Goal: Information Seeking & Learning: Learn about a topic

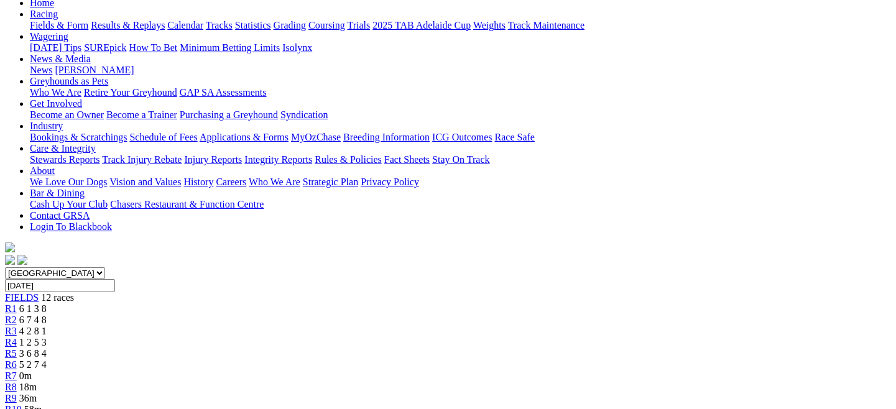
scroll to position [139, 0]
click at [17, 325] on span "R3" at bounding box center [11, 330] width 12 height 11
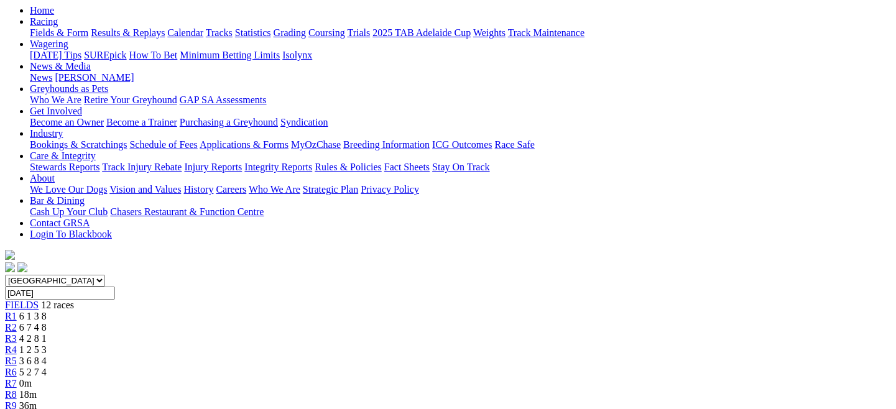
scroll to position [120, 0]
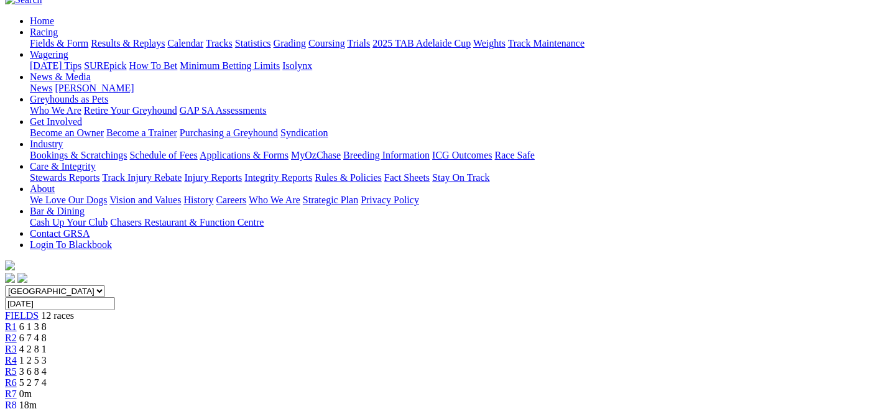
click at [341, 355] on div "R4 1 2 5 3" at bounding box center [448, 360] width 886 height 11
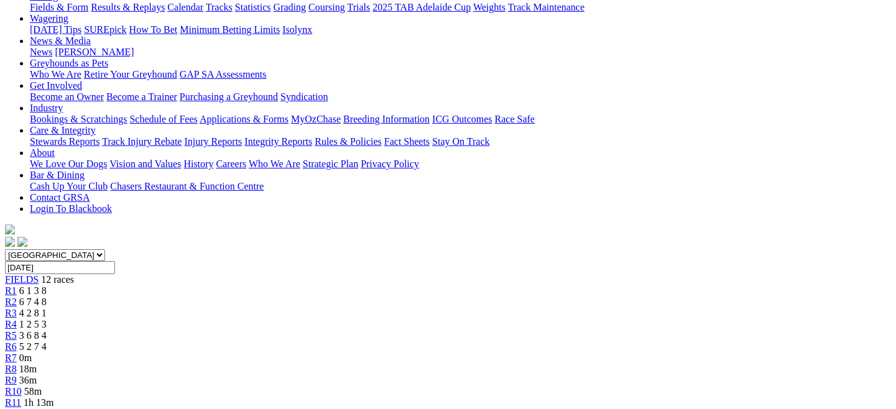
scroll to position [162, 0]
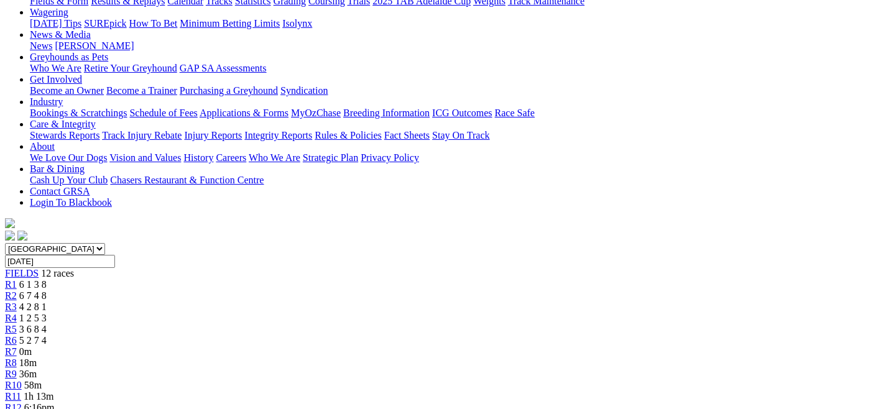
click at [17, 324] on span "R5" at bounding box center [11, 329] width 12 height 11
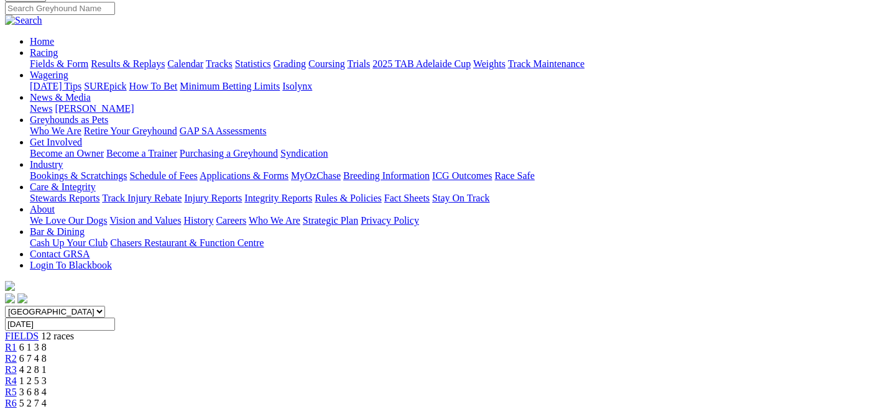
scroll to position [139, 0]
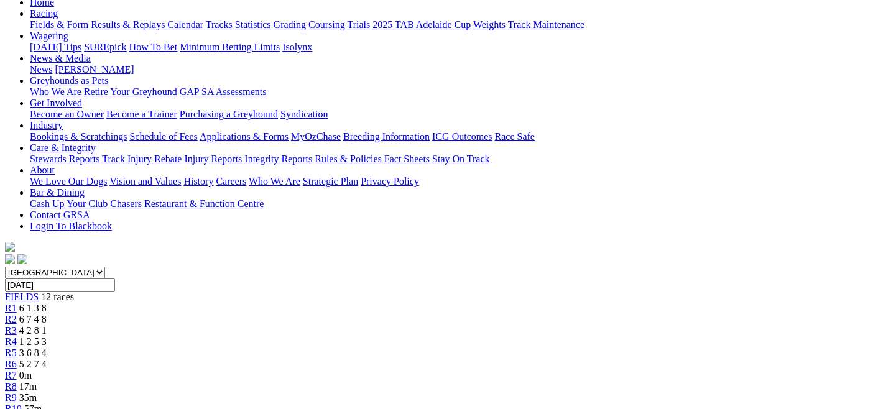
click at [17, 359] on span "R6" at bounding box center [11, 364] width 12 height 11
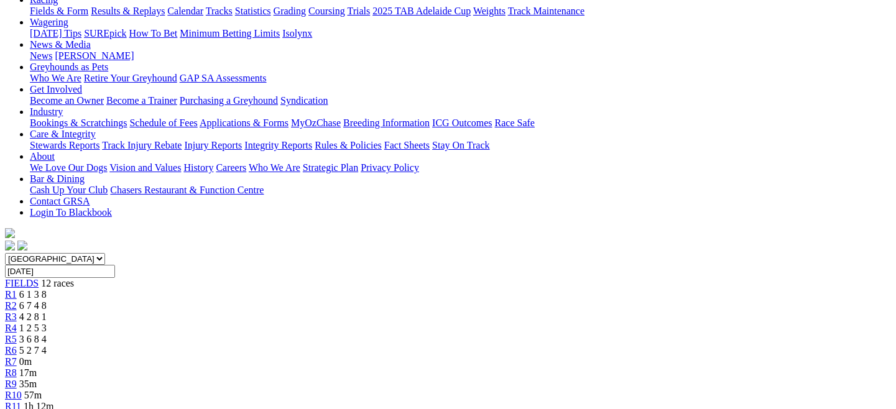
scroll to position [165, 0]
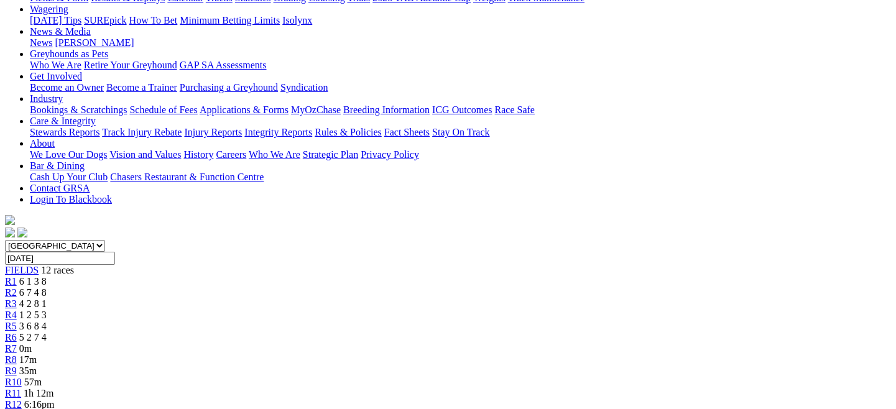
click at [17, 343] on span "R7" at bounding box center [11, 348] width 12 height 11
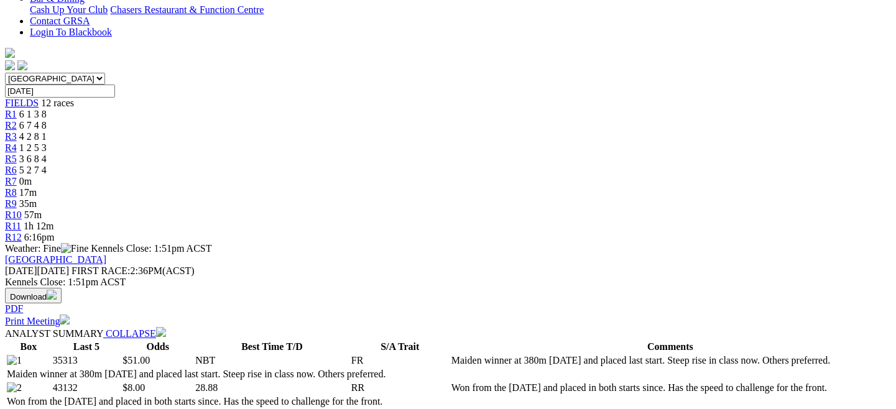
scroll to position [131, 0]
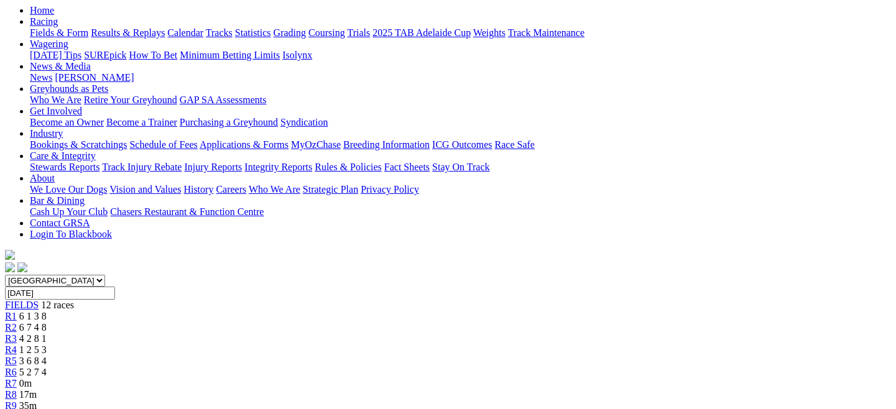
click at [17, 367] on span "R6" at bounding box center [11, 372] width 12 height 11
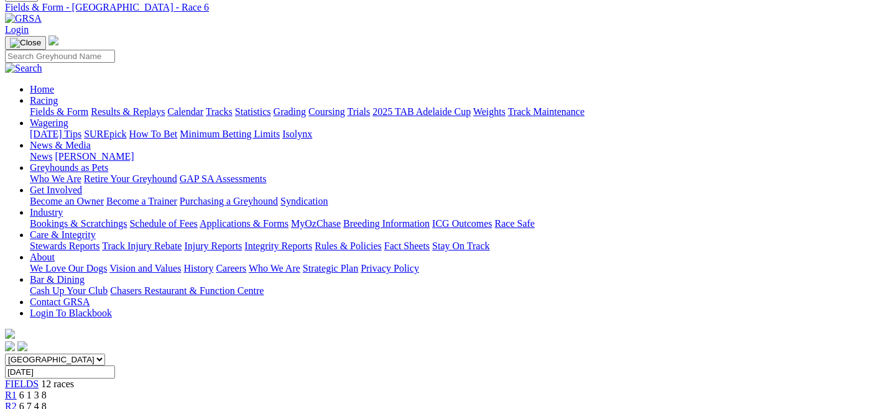
scroll to position [170, 0]
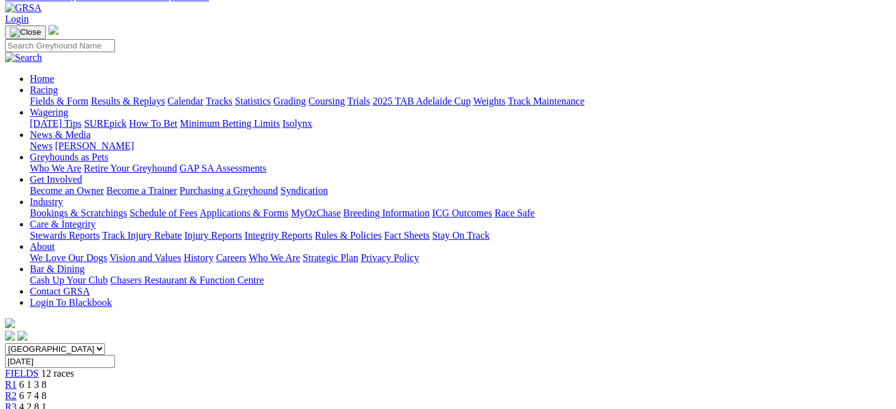
scroll to position [120, 0]
